Goal: Register for event/course

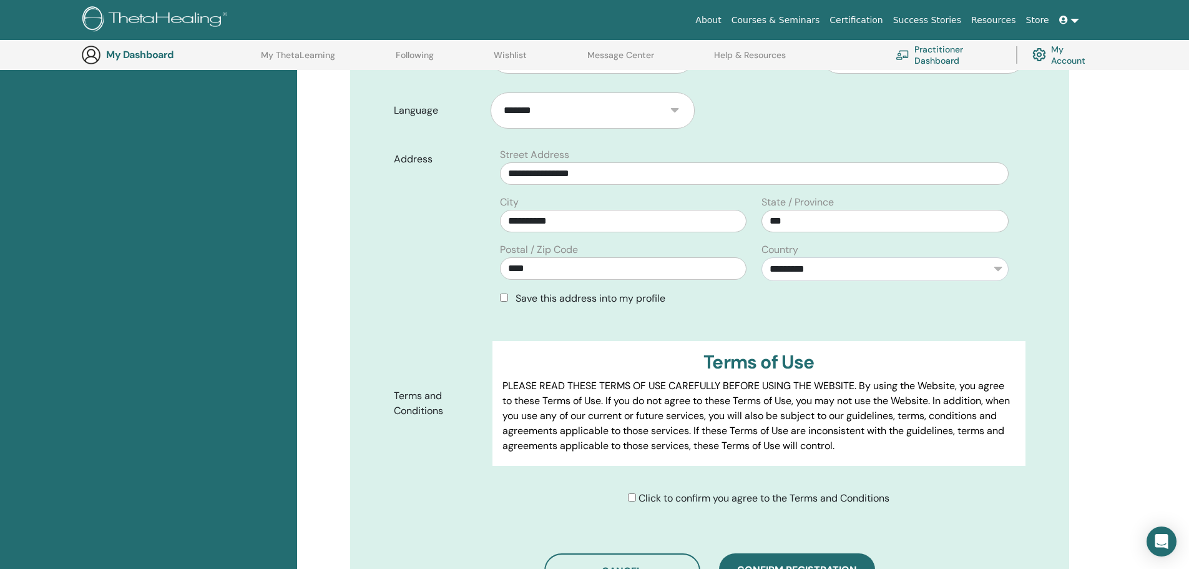
scroll to position [405, 0]
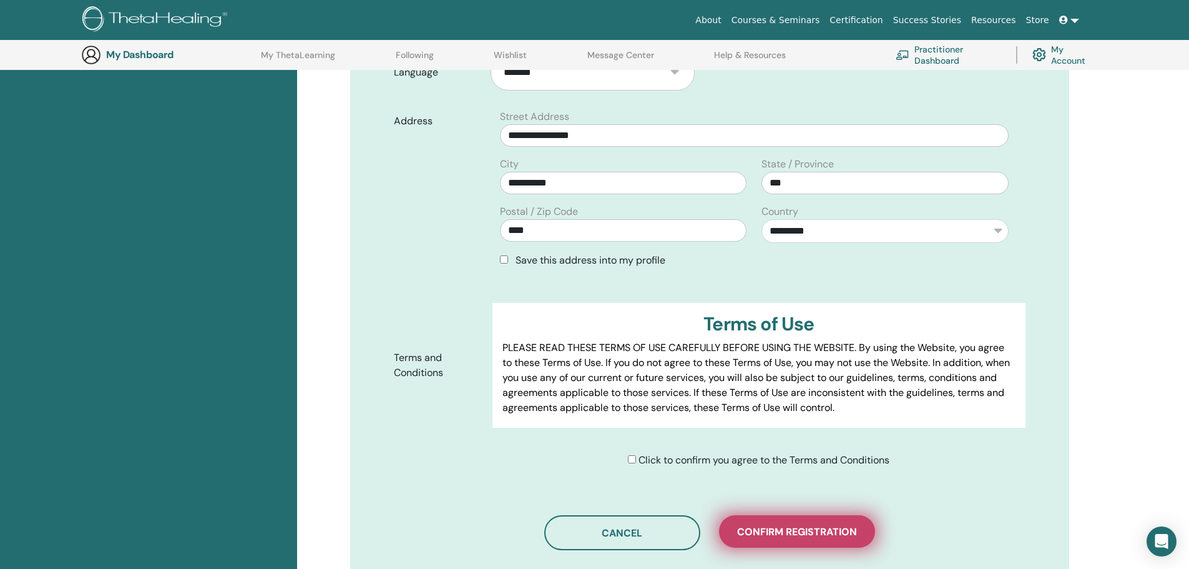
click at [765, 525] on span "Confirm registration" at bounding box center [797, 531] width 120 height 13
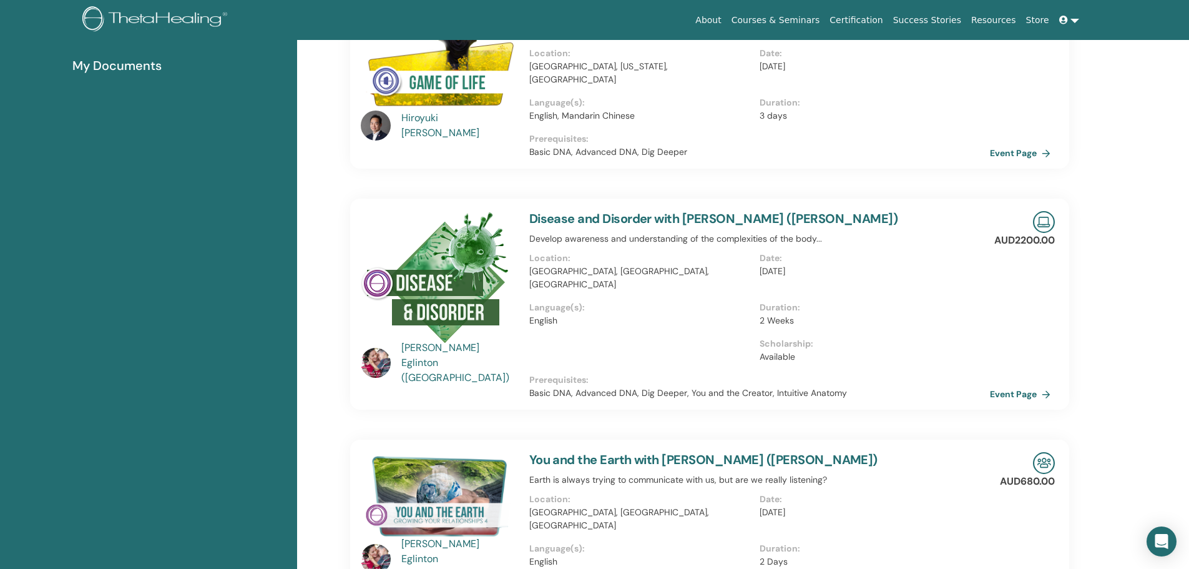
scroll to position [283, 0]
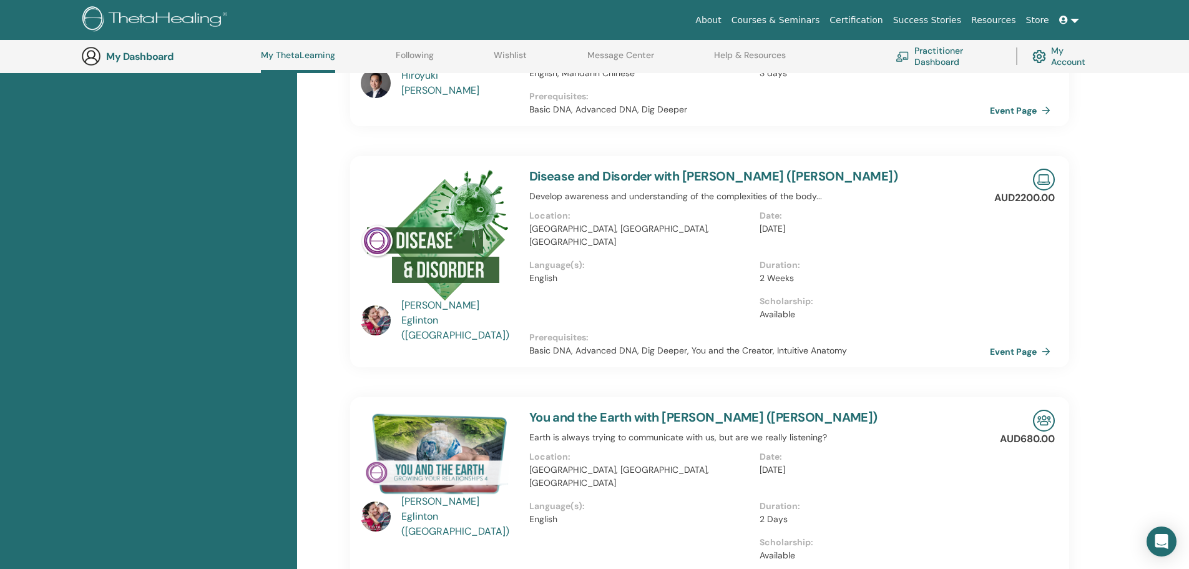
click at [585, 168] on link "Disease and Disorder with [PERSON_NAME] ([PERSON_NAME])" at bounding box center [713, 176] width 369 height 16
click at [426, 220] on img at bounding box center [435, 235] width 149 height 133
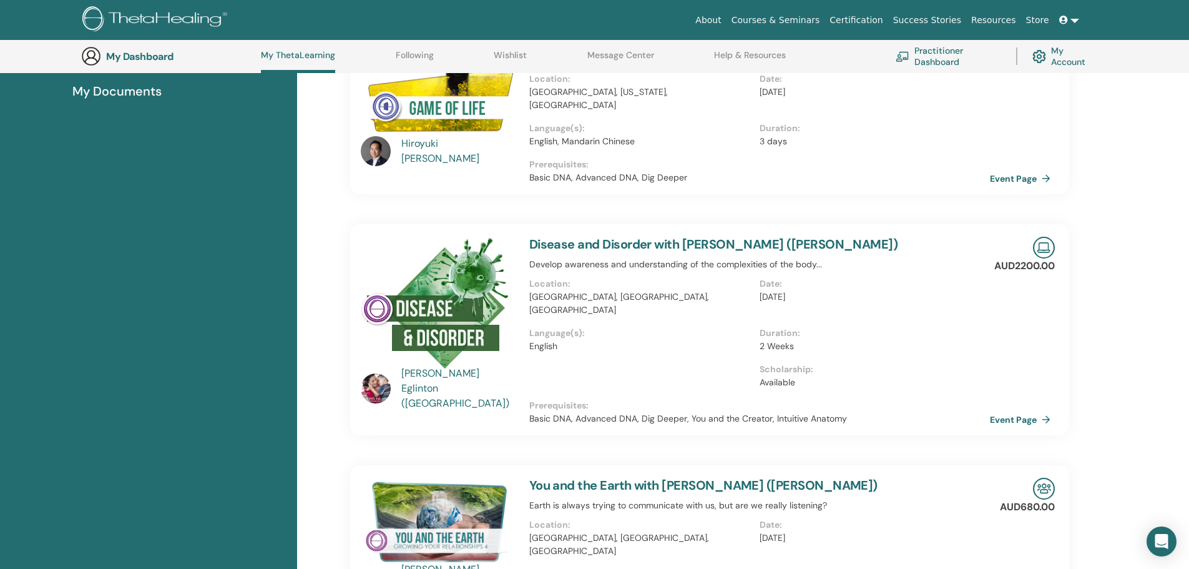
scroll to position [283, 0]
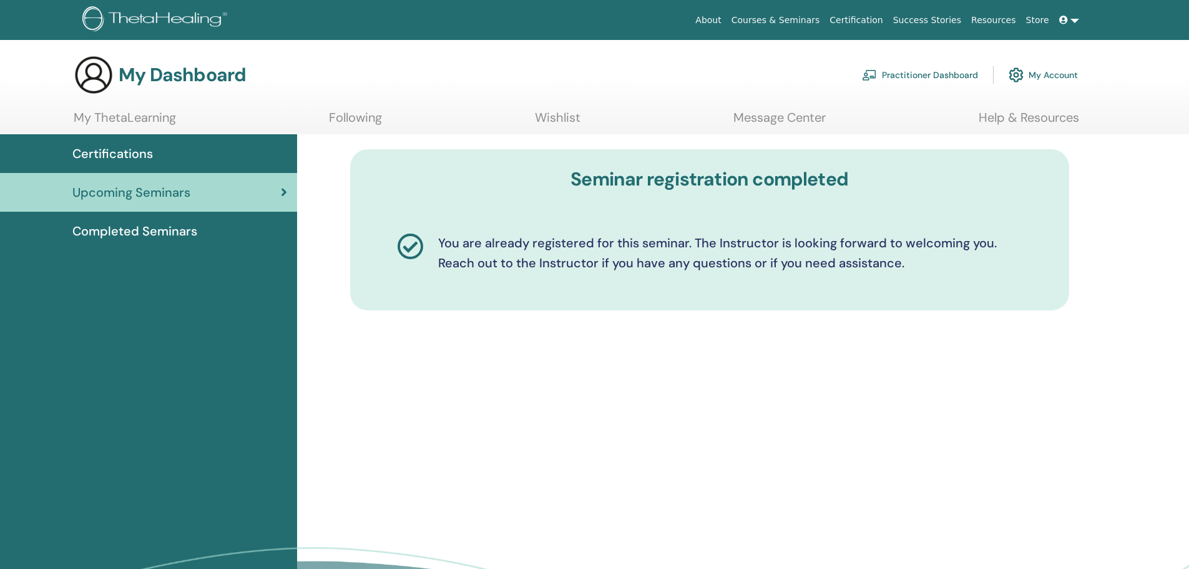
scroll to position [405, 0]
